Goal: Task Accomplishment & Management: Use online tool/utility

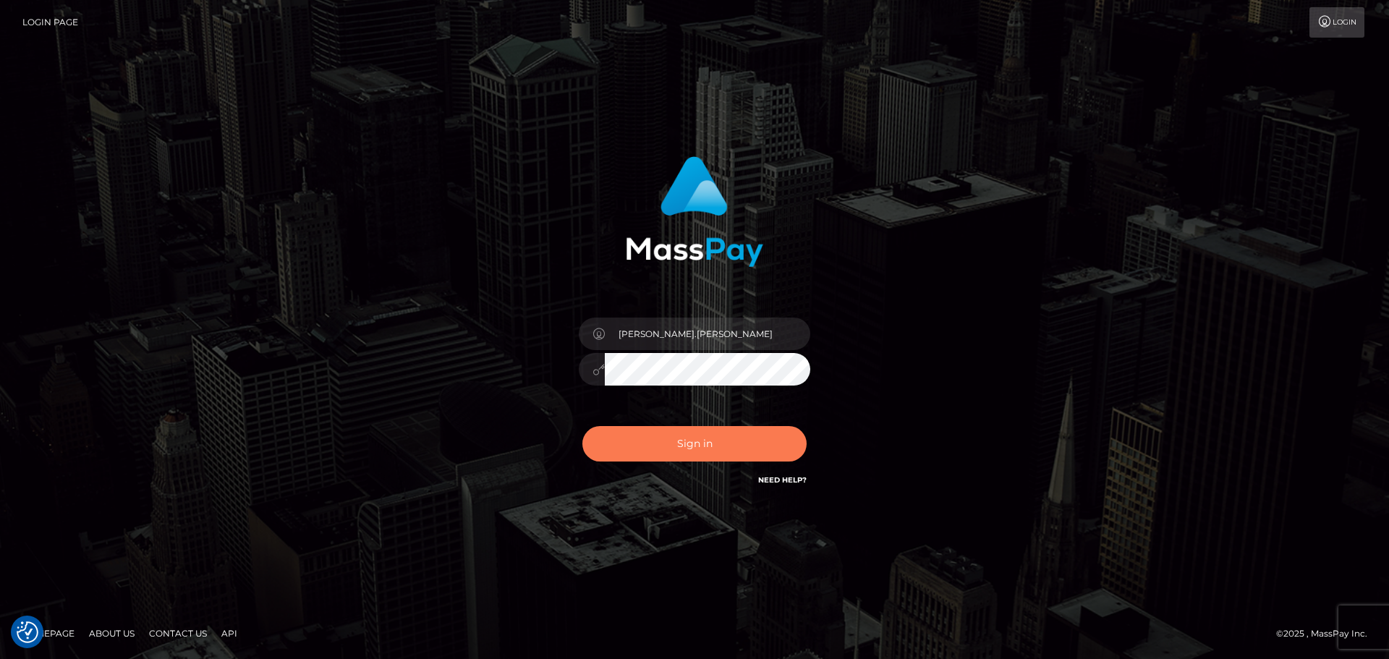
click at [698, 452] on button "Sign in" at bounding box center [695, 443] width 224 height 35
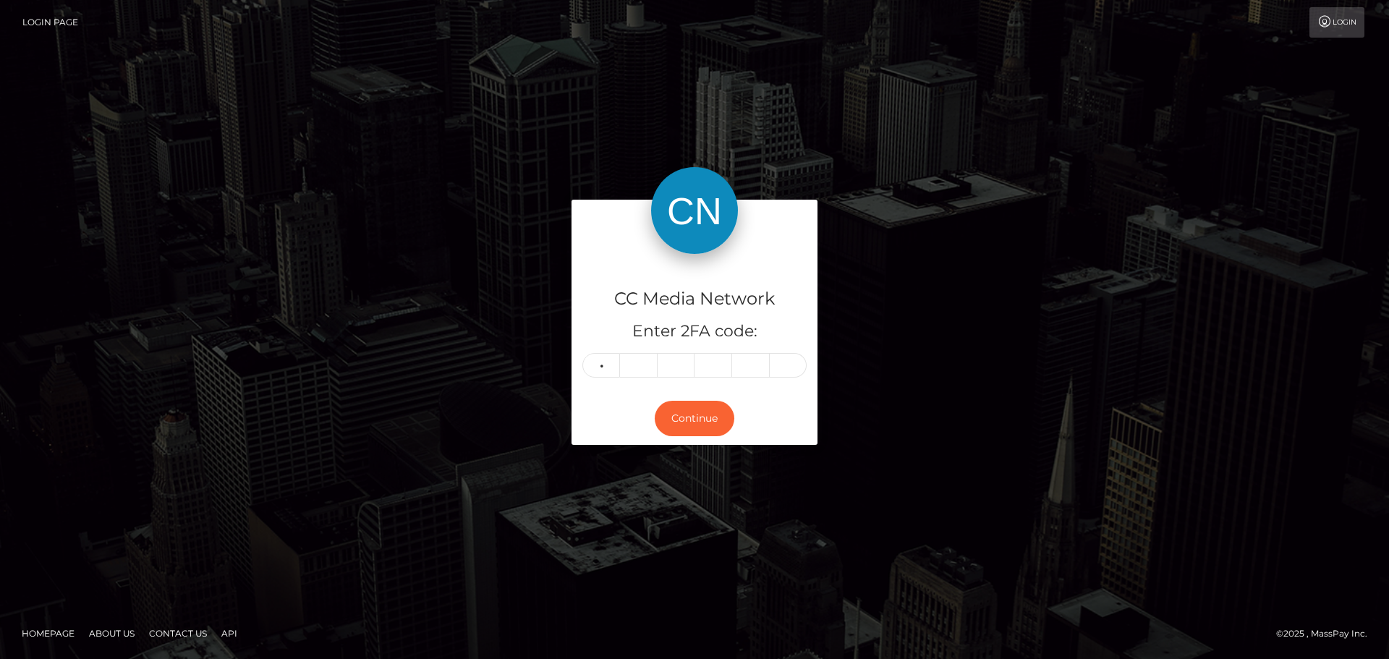
type input "7"
type input "0"
type input "9"
type input "8"
type input "9"
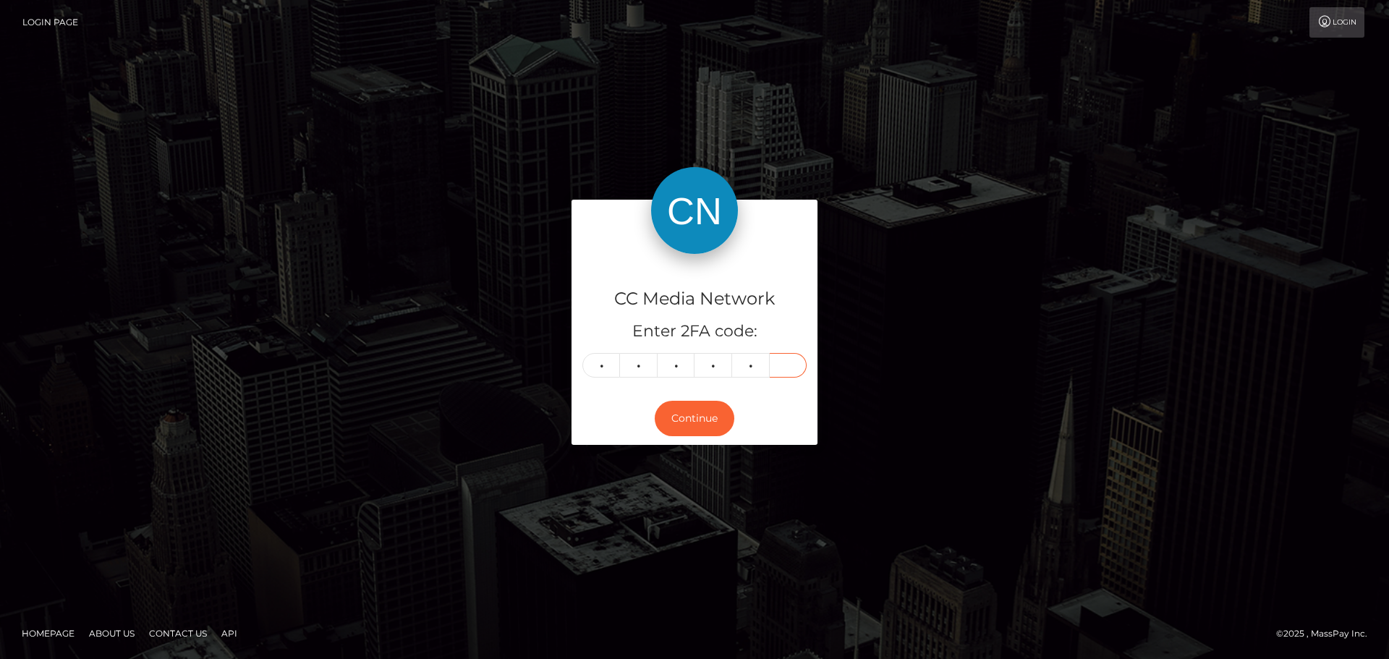
type input "3"
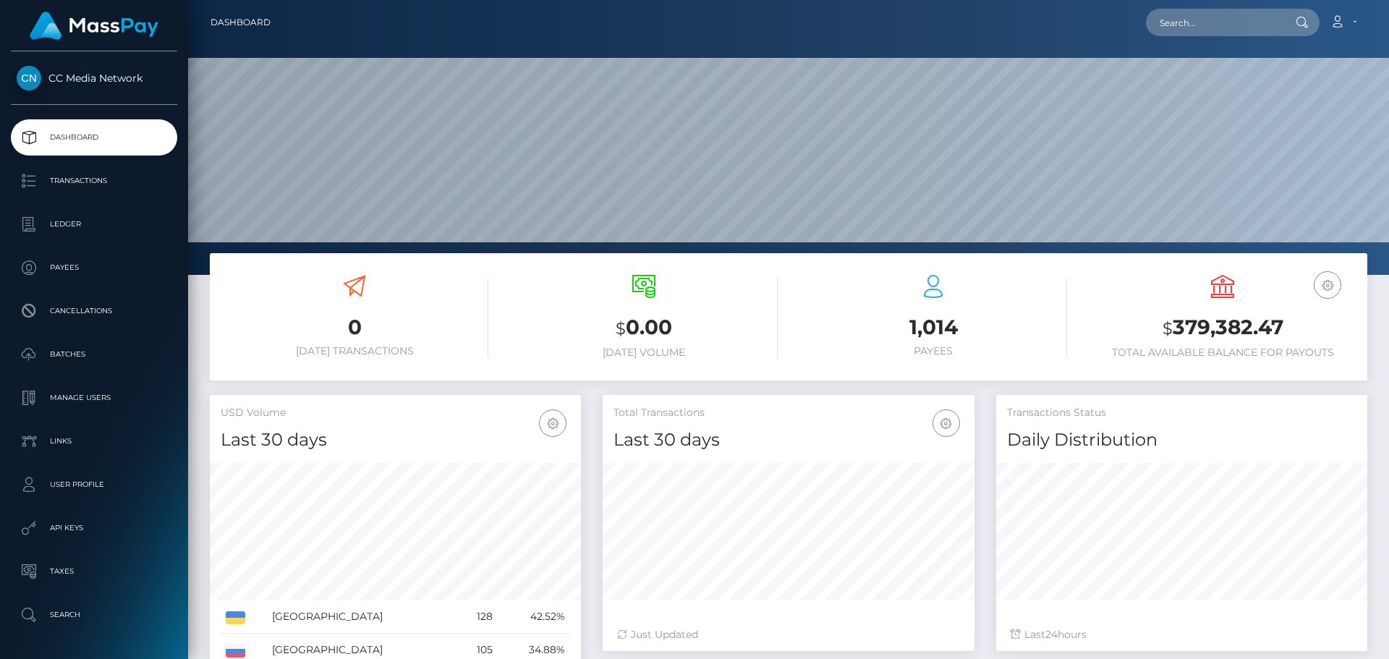
scroll to position [257, 372]
click at [1175, 18] on input "text" at bounding box center [1214, 22] width 136 height 27
paste input "[EMAIL_ADDRESS][DOMAIN_NAME]"
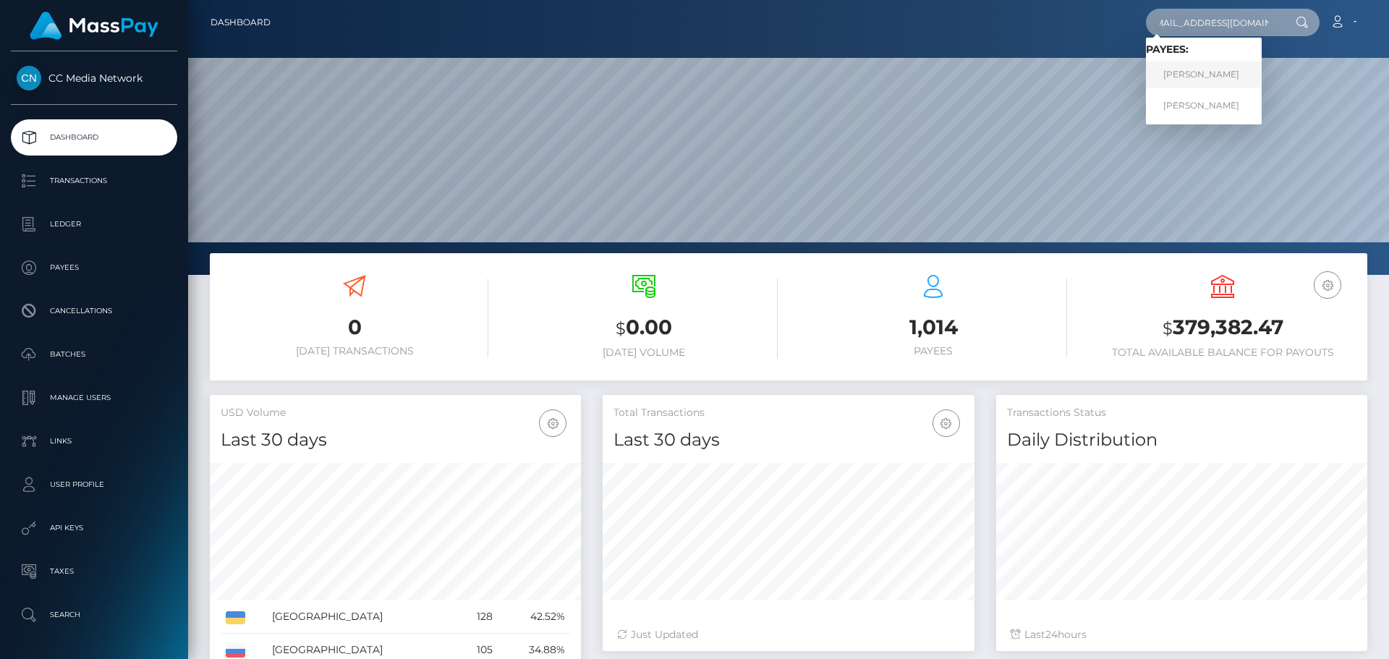
type input "[EMAIL_ADDRESS][DOMAIN_NAME]"
click at [1187, 70] on link "OLENA TRESHNIUK" at bounding box center [1204, 75] width 116 height 27
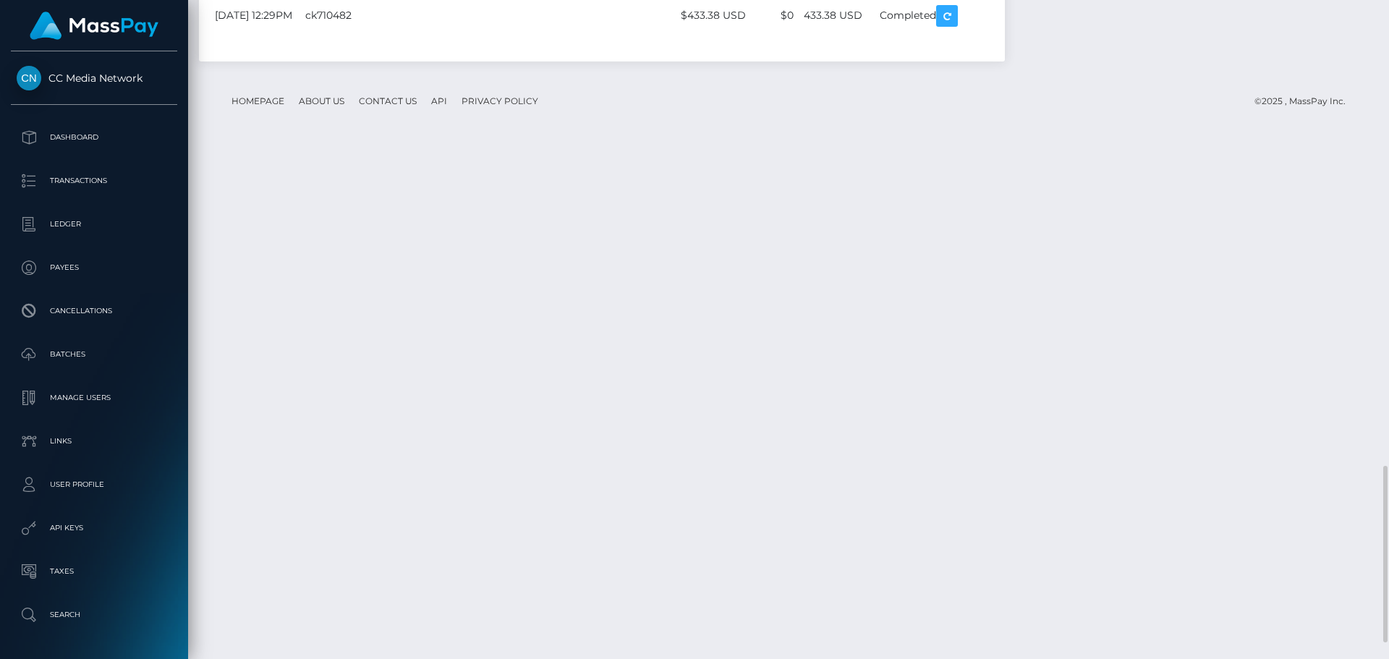
scroll to position [174, 372]
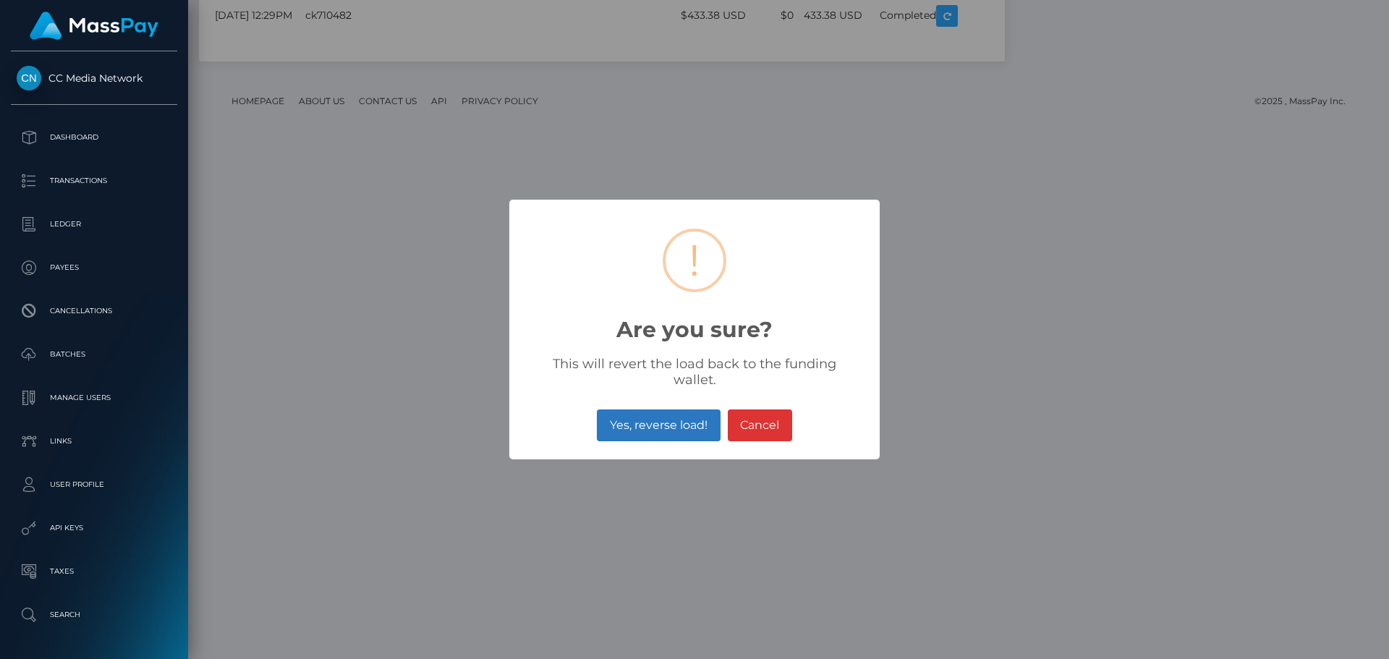
click at [641, 410] on button "Yes, reverse load!" at bounding box center [658, 426] width 123 height 32
